Goal: Transaction & Acquisition: Download file/media

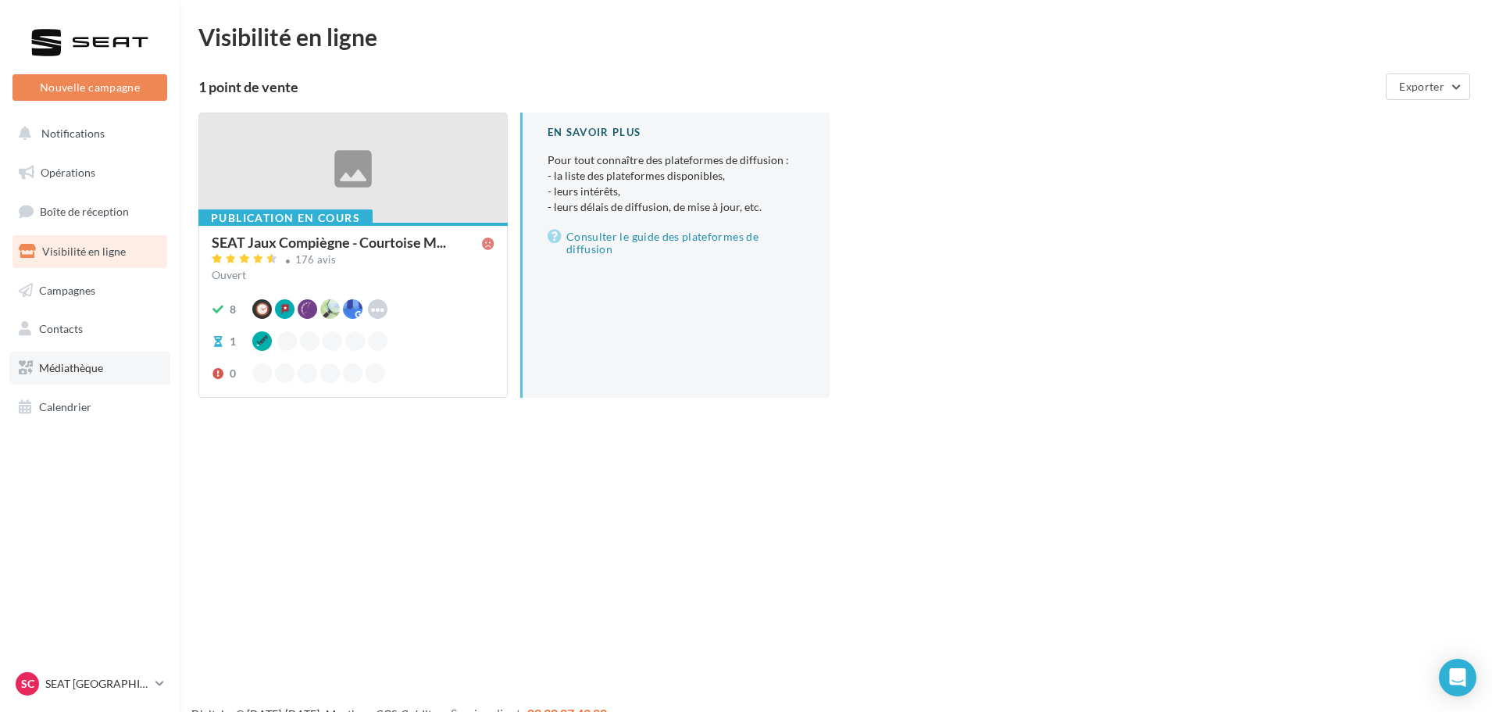
click at [70, 364] on span "Médiathèque" at bounding box center [71, 367] width 64 height 13
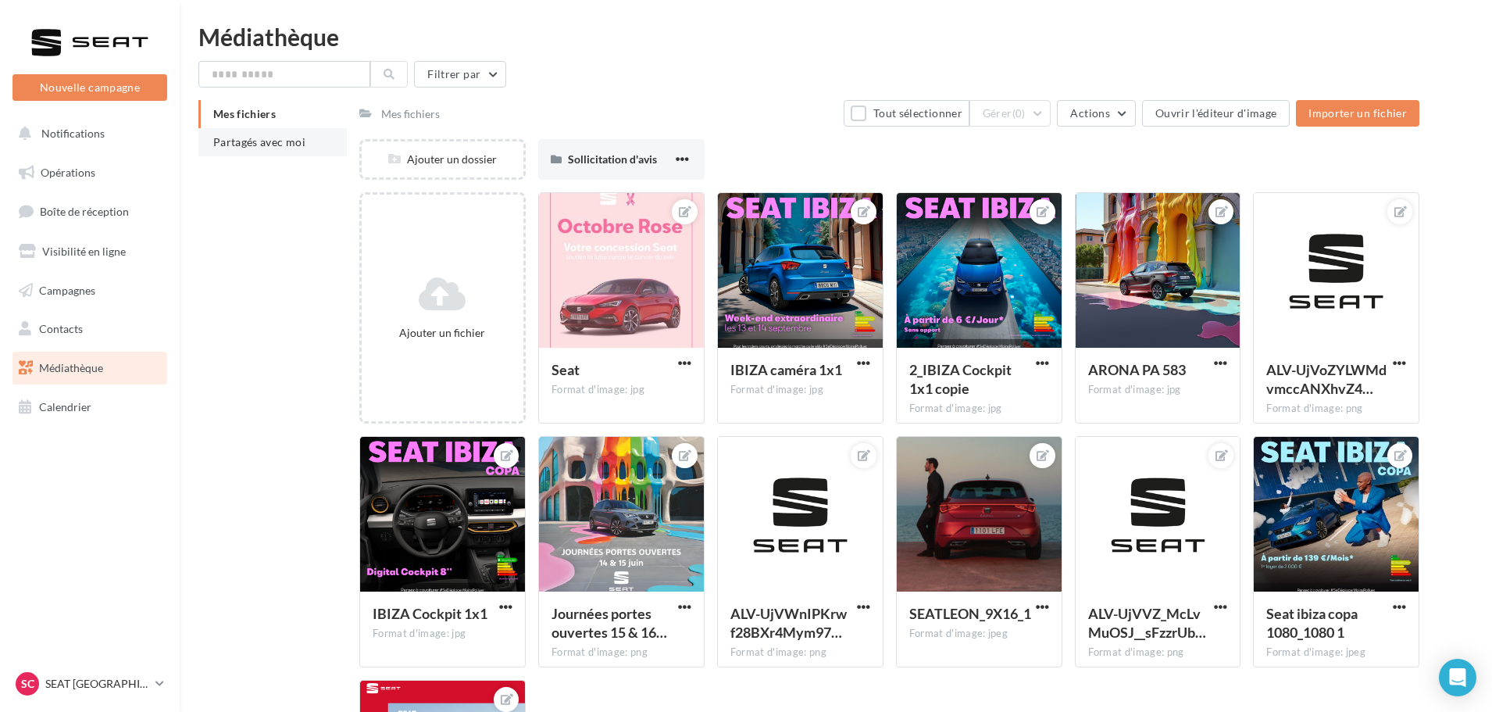
click at [272, 142] on span "Partagés avec moi" at bounding box center [259, 141] width 92 height 13
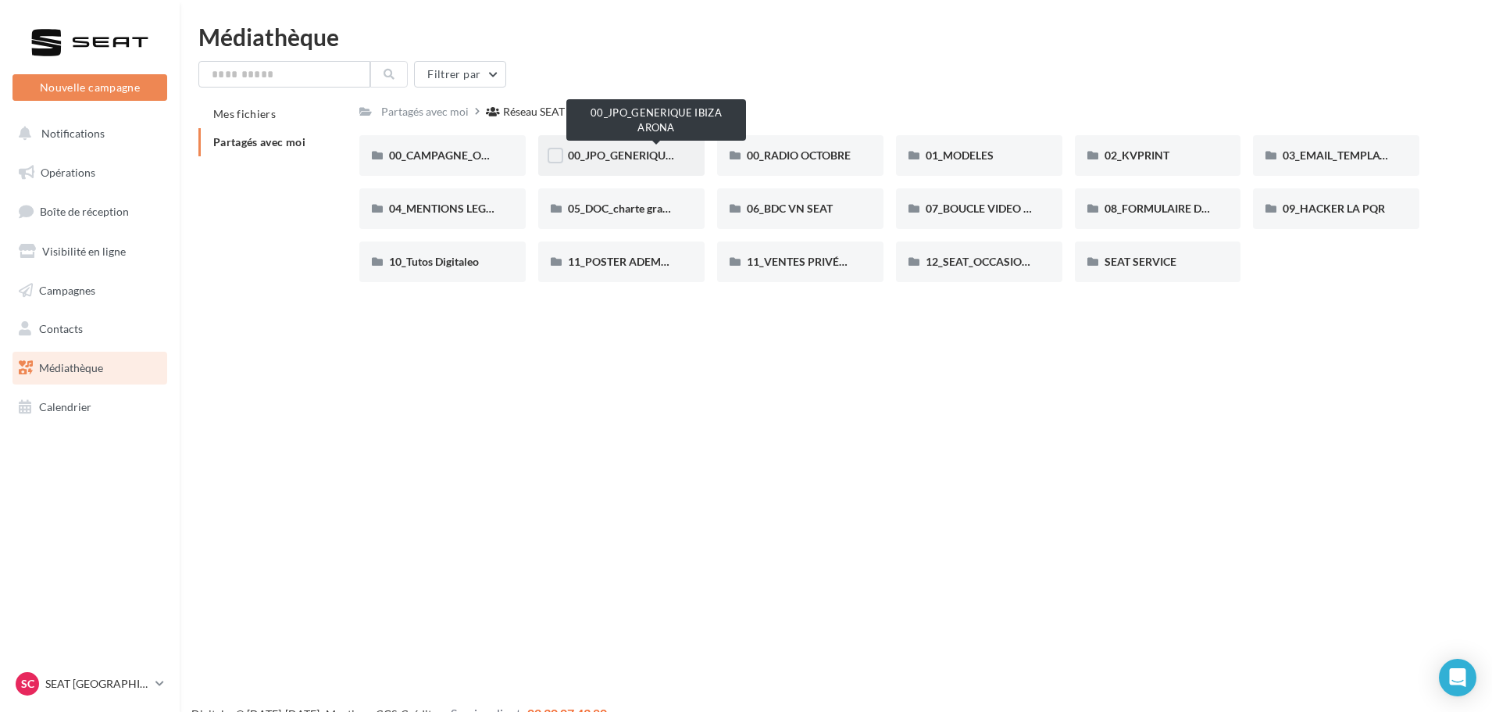
click at [639, 149] on span "00_JPO_GENERIQUE IBIZA ARONA" at bounding box center [656, 154] width 177 height 13
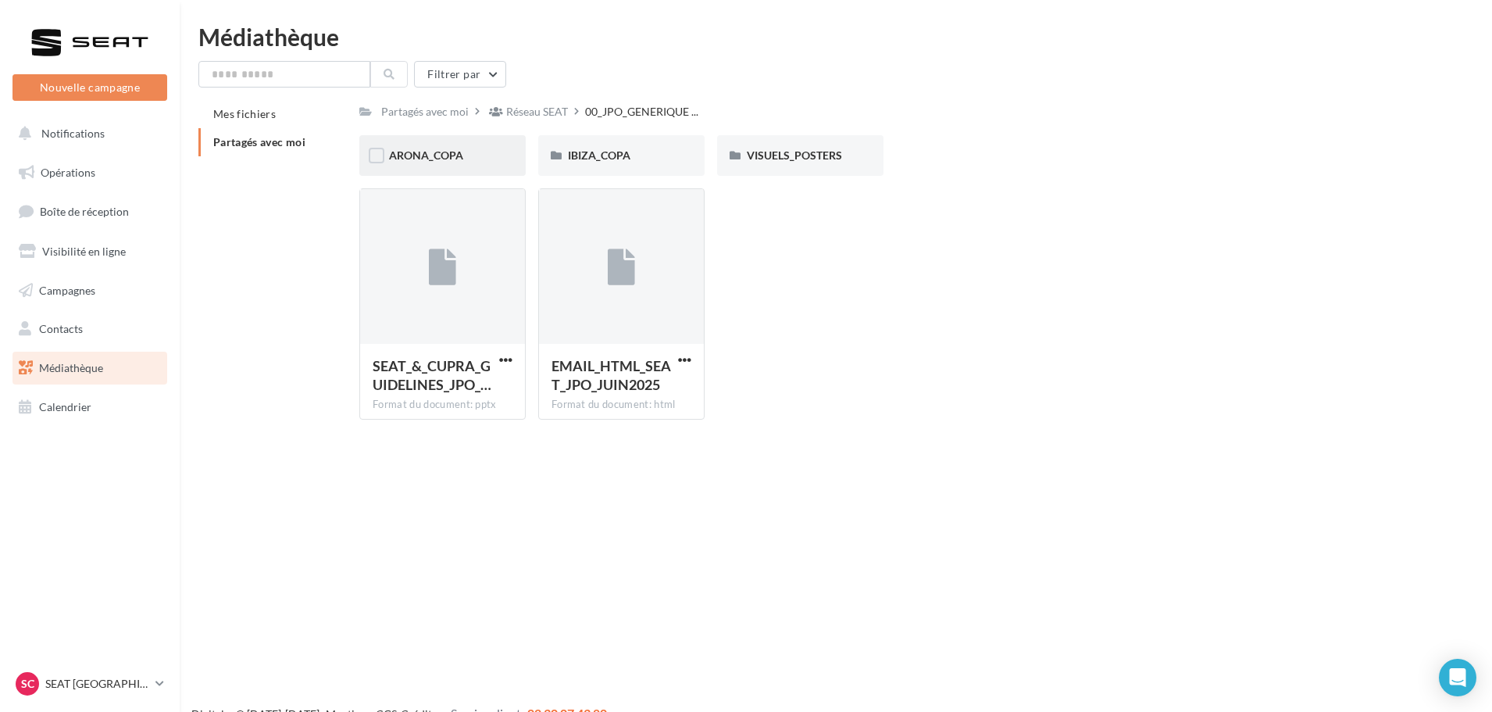
click at [465, 151] on div "ARONA_COPA" at bounding box center [442, 156] width 107 height 16
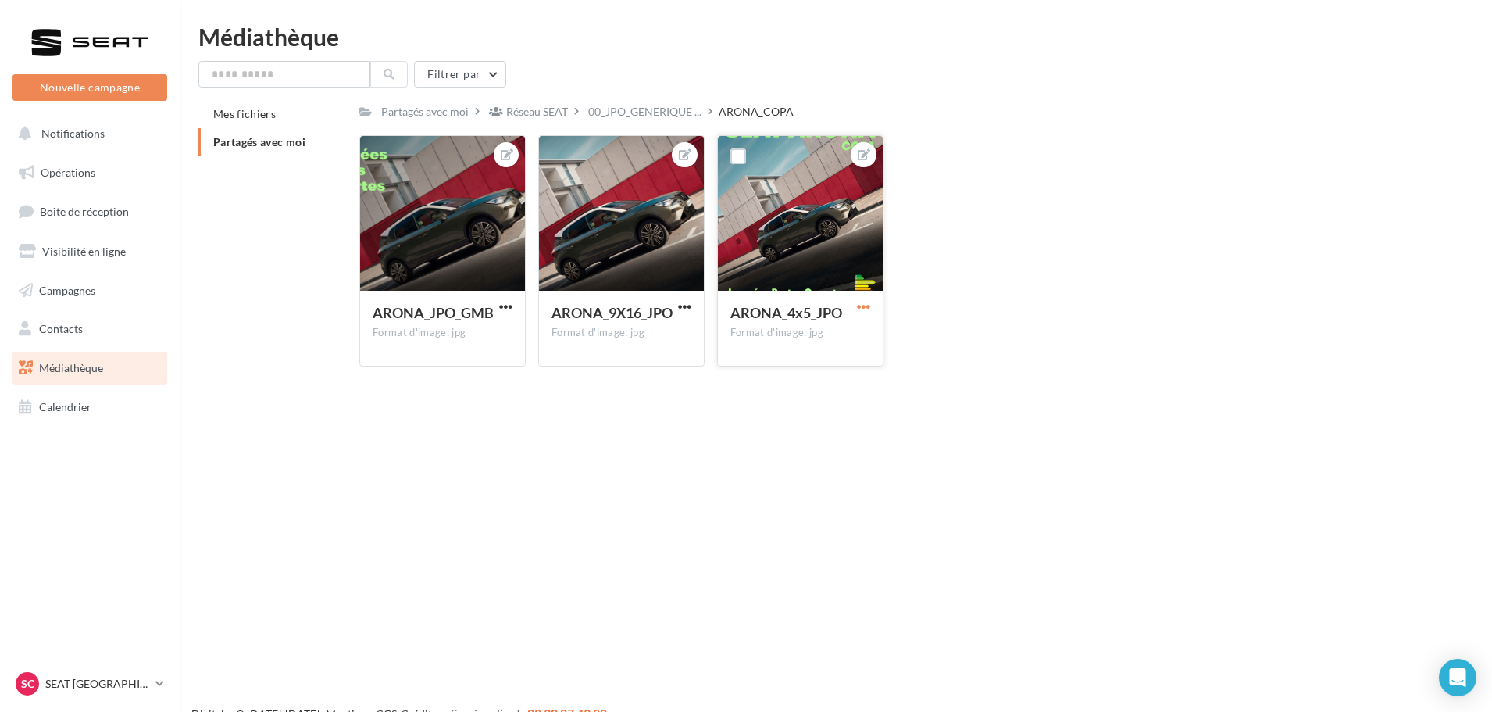
click at [861, 305] on span "button" at bounding box center [863, 306] width 13 height 13
click at [782, 369] on button "Télécharger" at bounding box center [790, 378] width 165 height 41
click at [503, 305] on span "button" at bounding box center [505, 306] width 13 height 13
click at [431, 367] on button "Télécharger" at bounding box center [433, 378] width 165 height 41
click at [162, 679] on icon at bounding box center [159, 682] width 9 height 13
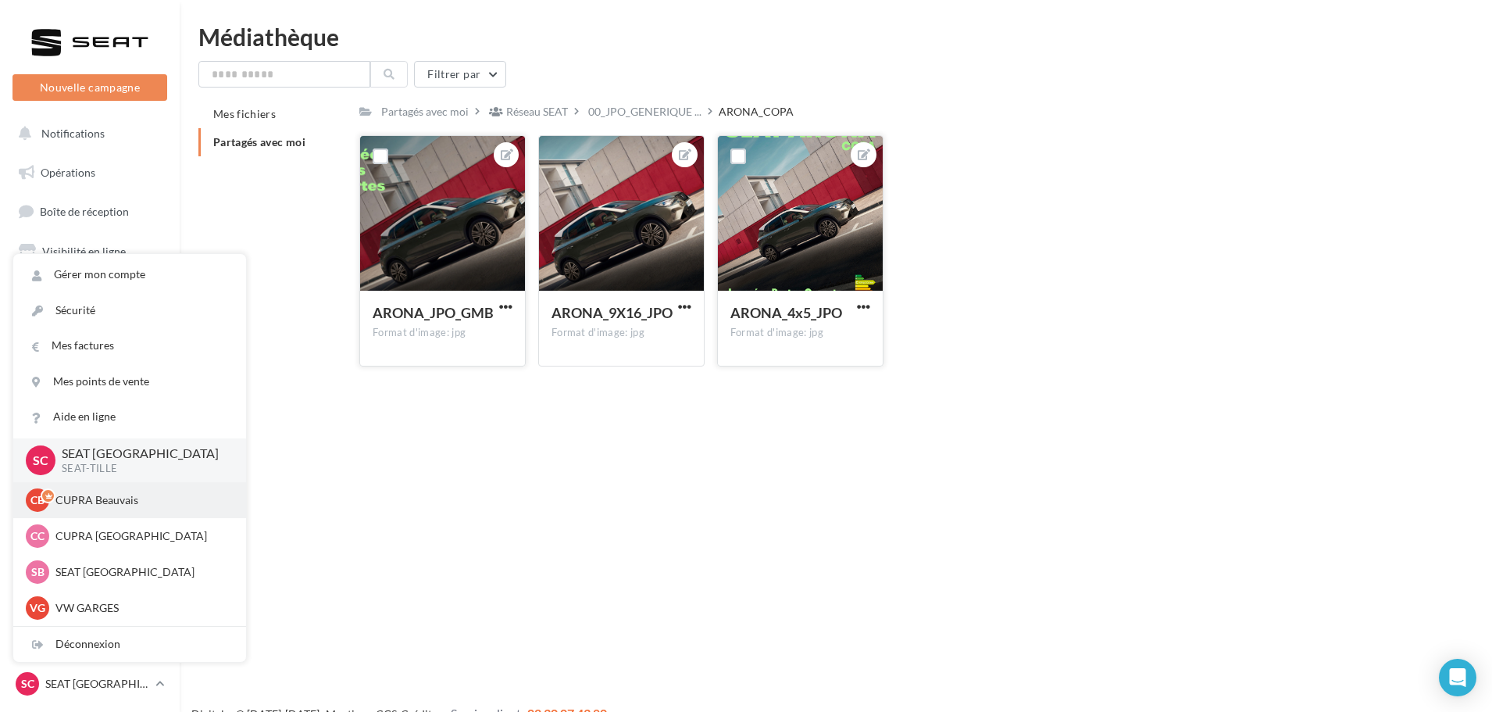
click at [157, 509] on div "CB CUPRA Beauvais cupra_beauvais" at bounding box center [130, 499] width 208 height 23
